Goal: Book appointment/travel/reservation

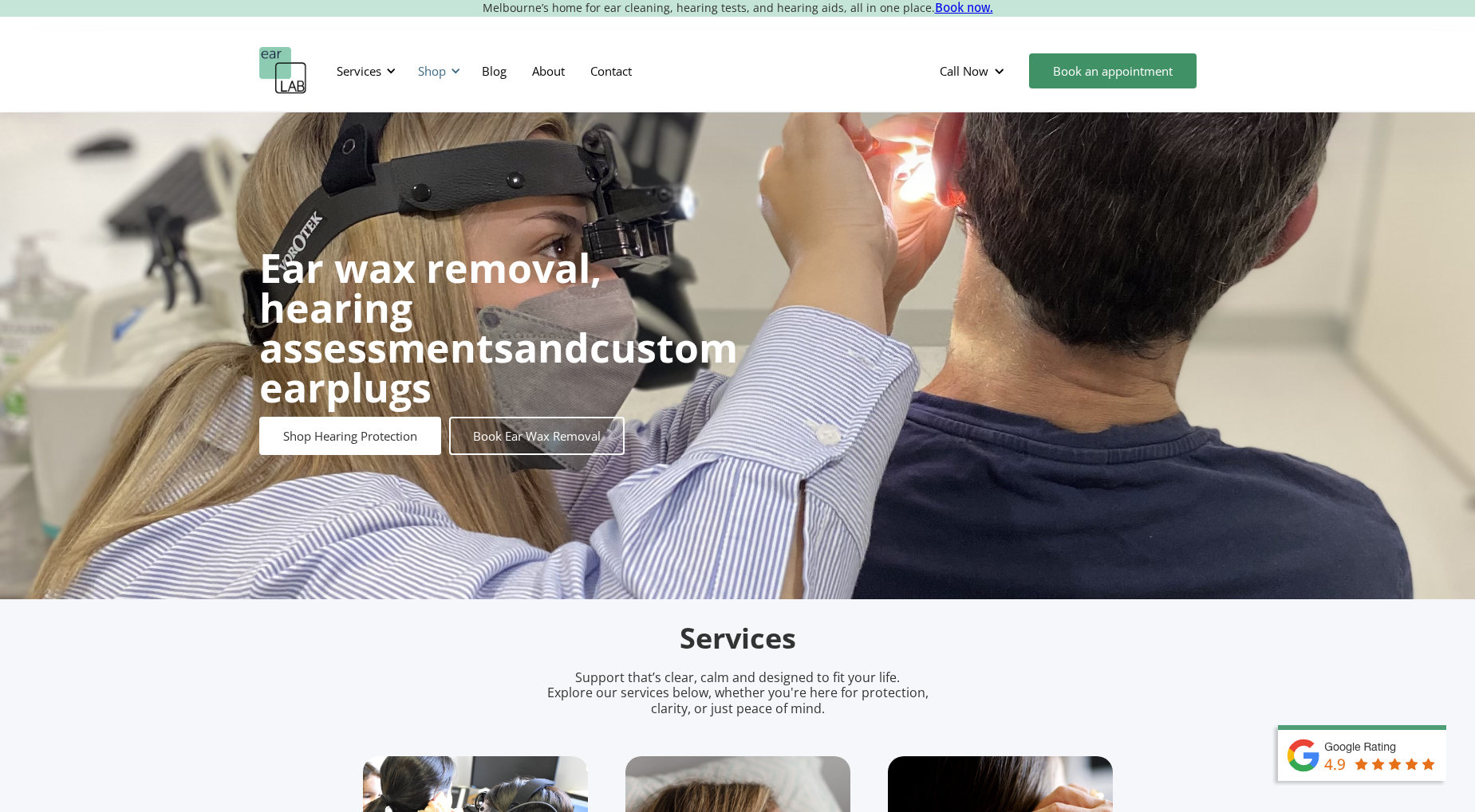
click at [426, 73] on div "Shop" at bounding box center [431, 71] width 28 height 16
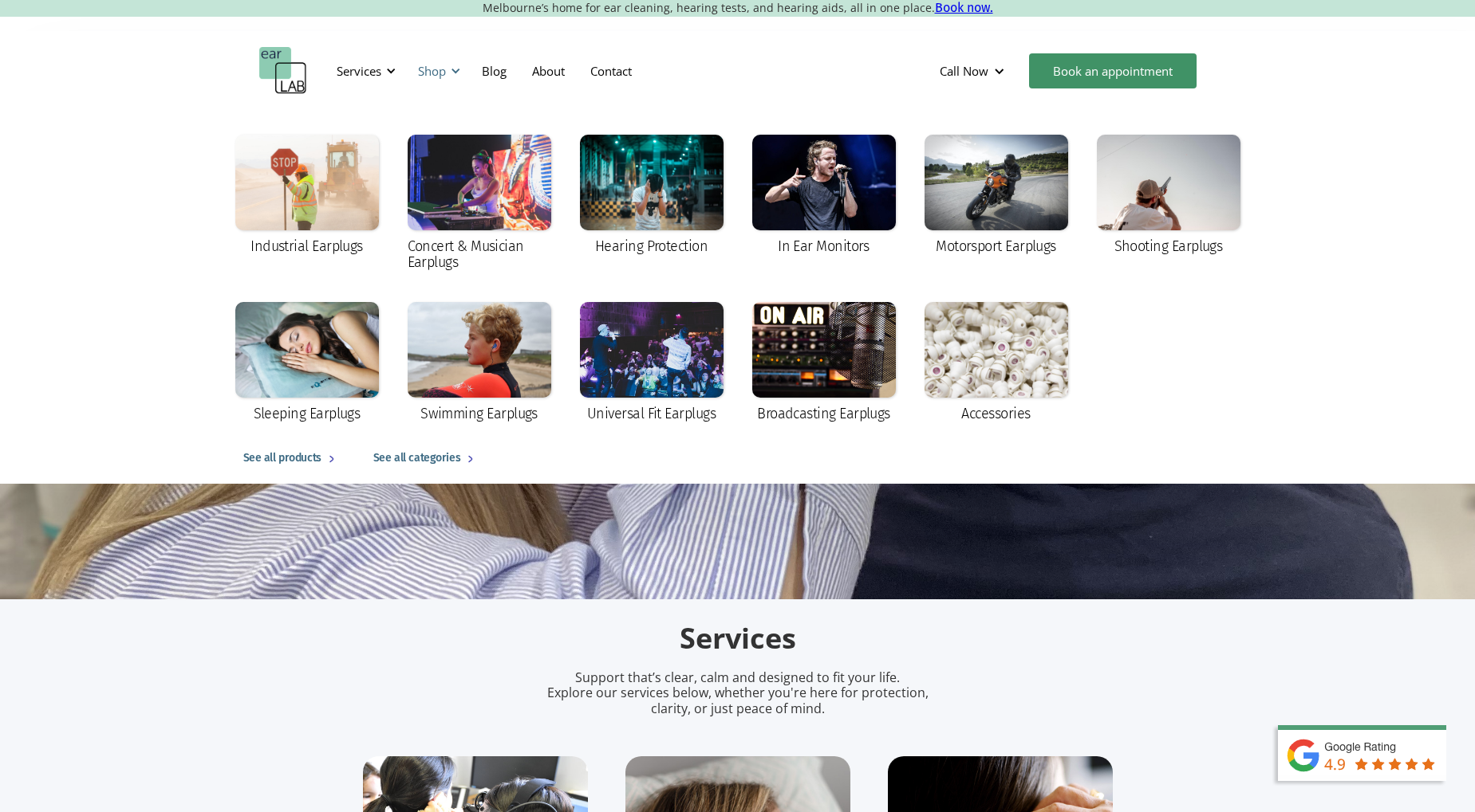
click at [426, 73] on div "Shop" at bounding box center [431, 71] width 28 height 16
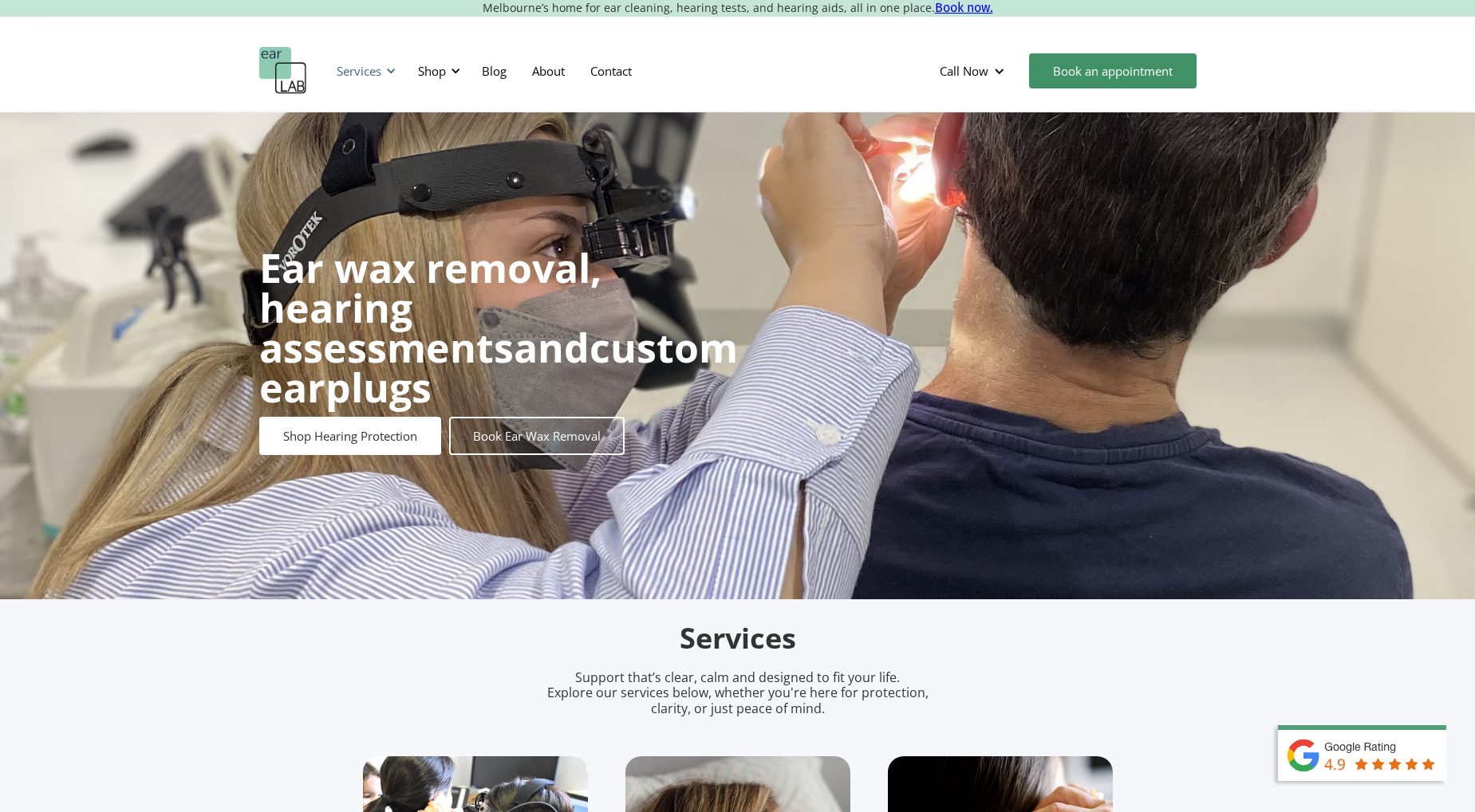
click at [381, 70] on div "Services" at bounding box center [358, 71] width 45 height 16
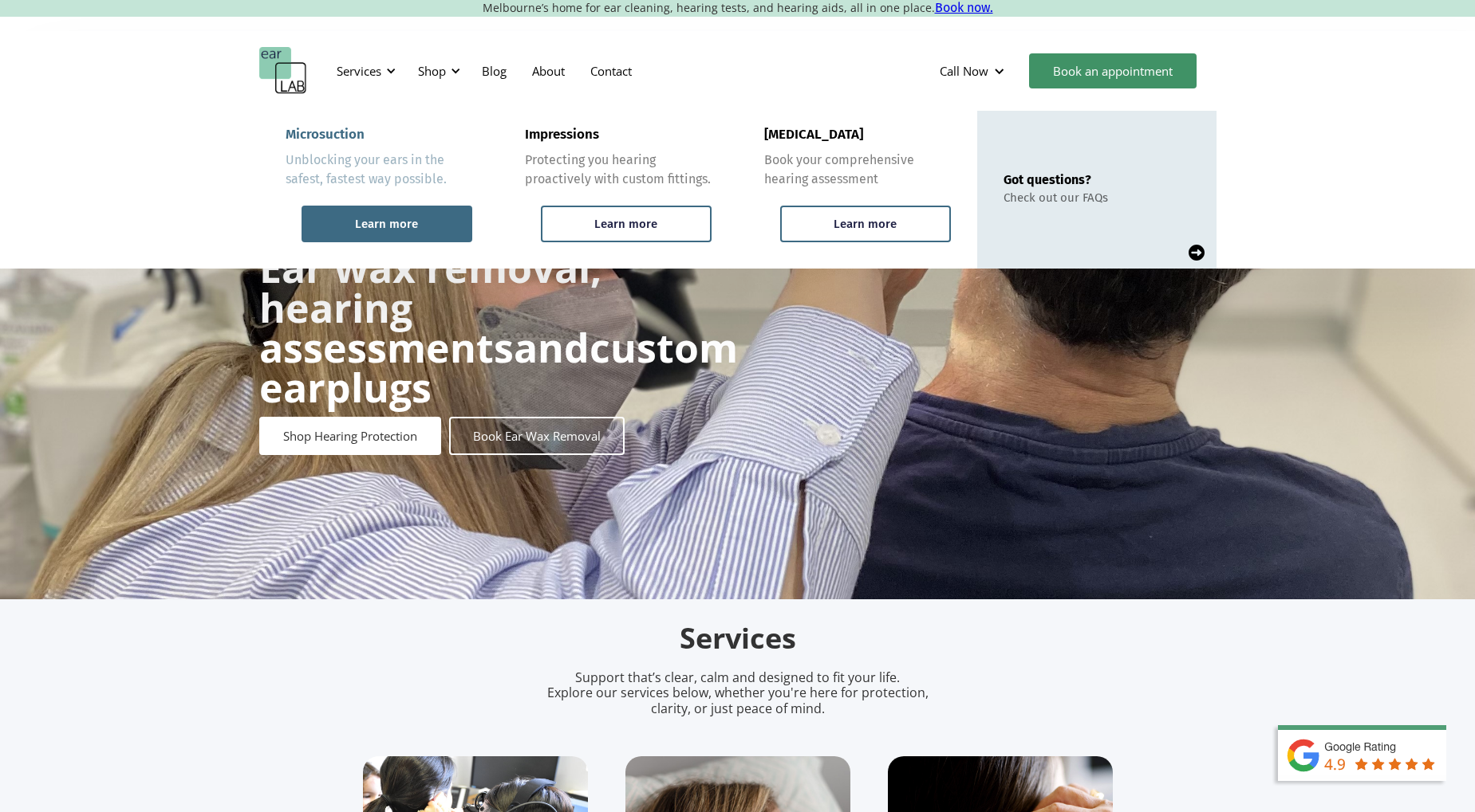
click at [433, 228] on div "Learn more" at bounding box center [387, 224] width 171 height 37
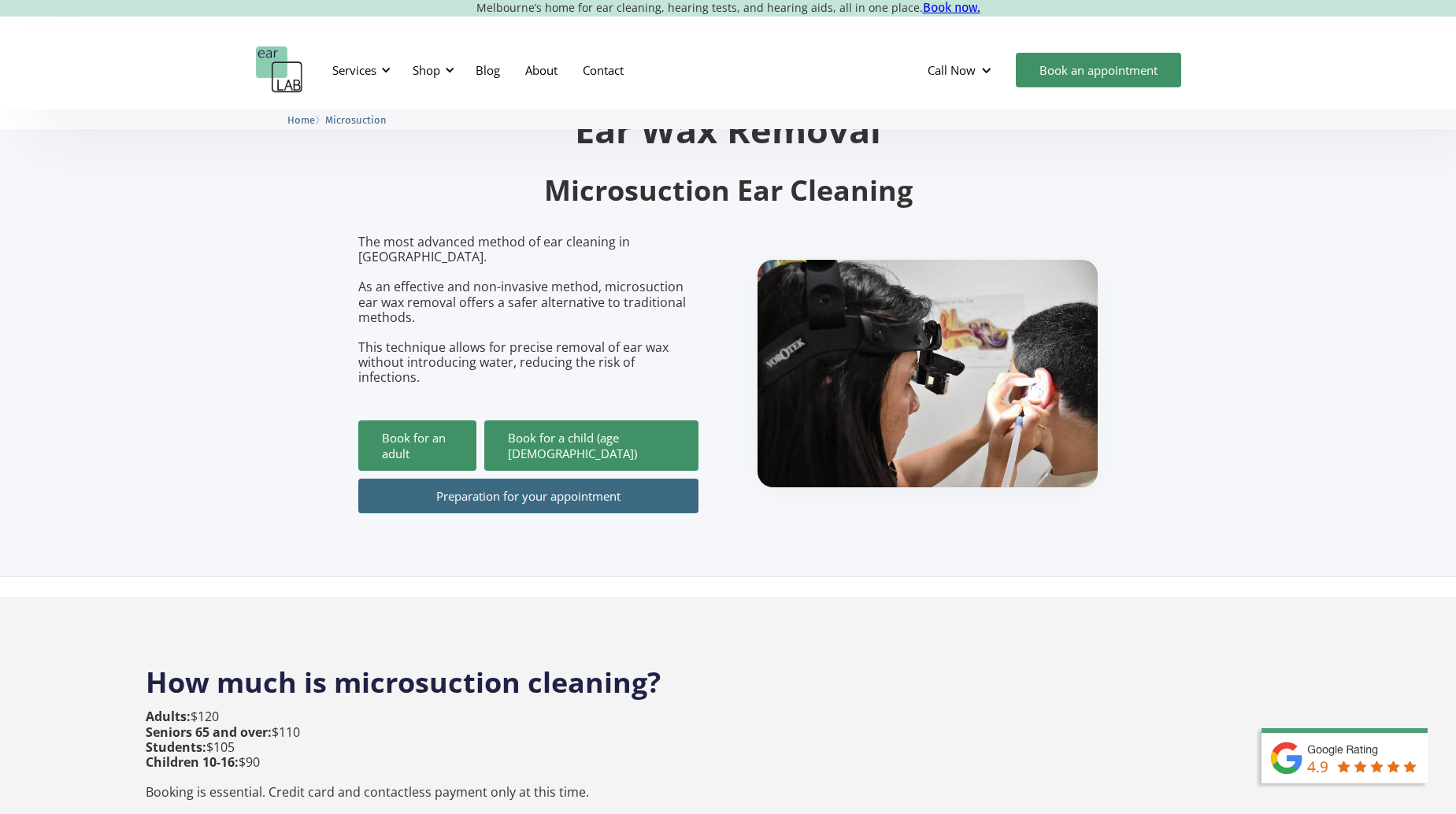
scroll to position [79, 0]
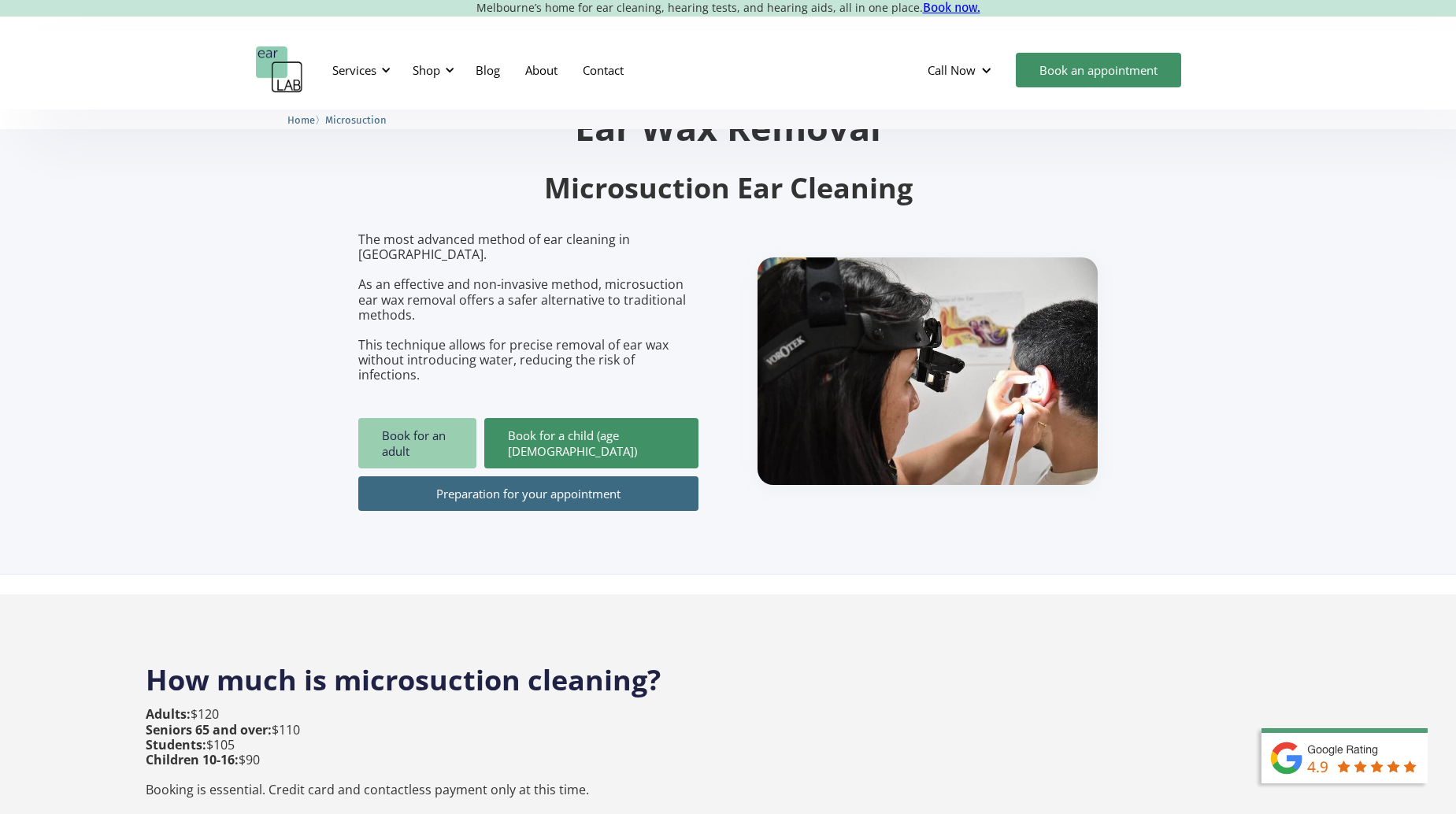
click at [385, 418] on link "Book for an adult" at bounding box center [418, 443] width 118 height 51
